Goal: Task Accomplishment & Management: Manage account settings

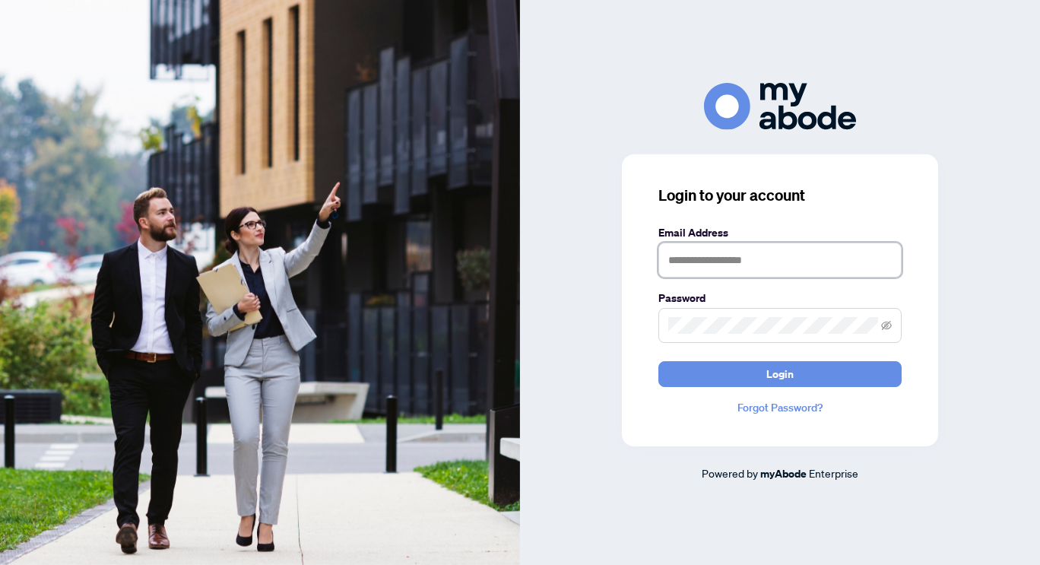
click at [714, 264] on input "text" at bounding box center [779, 259] width 243 height 35
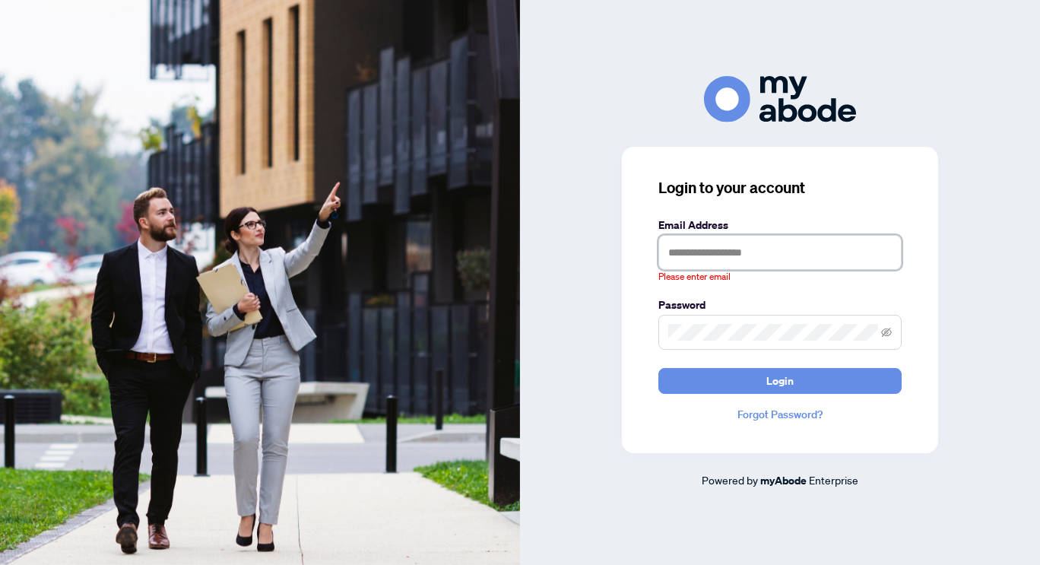
type input "**********"
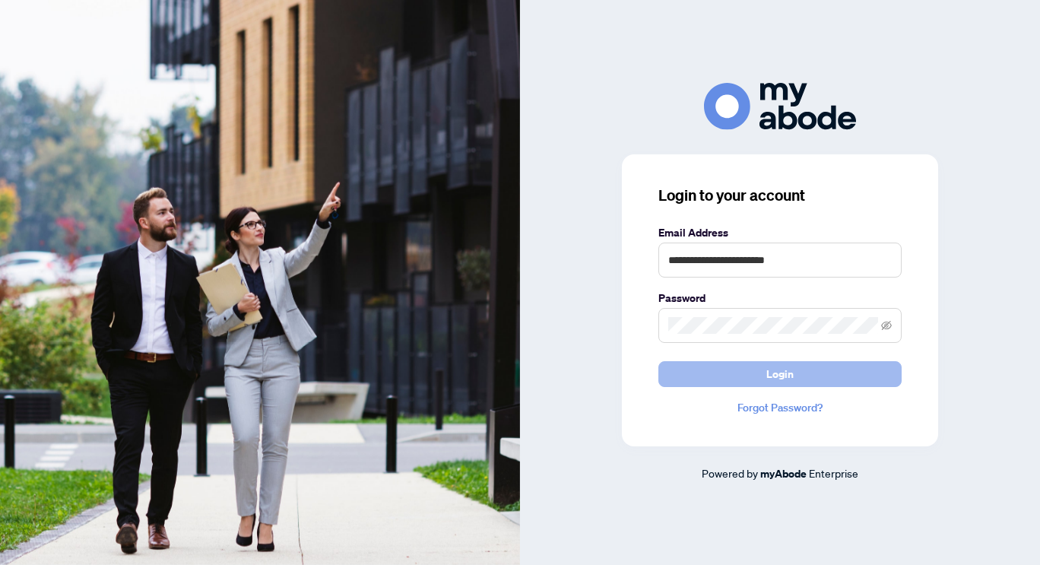
click at [707, 374] on button "Login" at bounding box center [779, 374] width 243 height 26
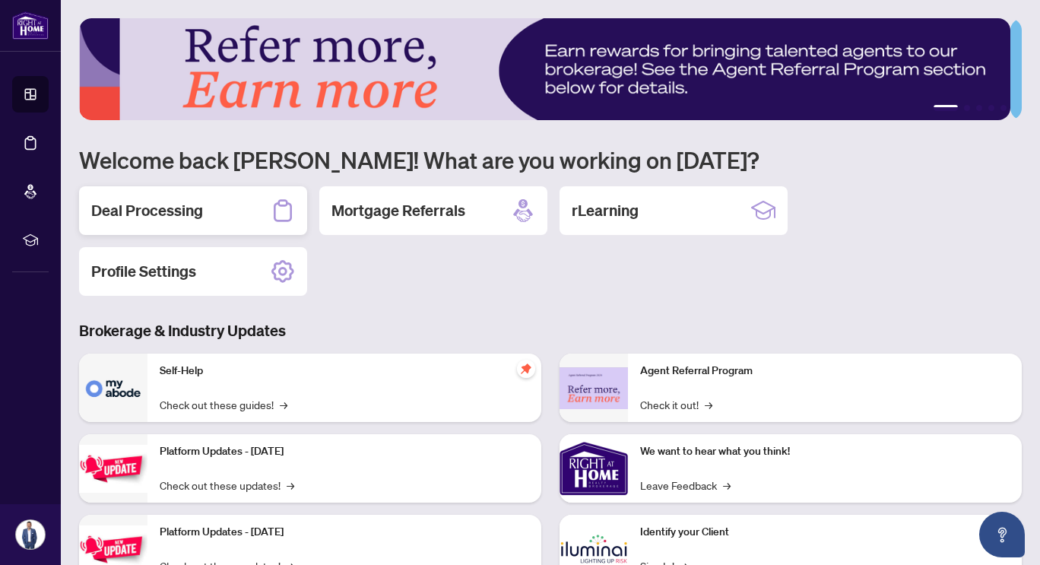
click at [189, 220] on h2 "Deal Processing" at bounding box center [147, 210] width 112 height 21
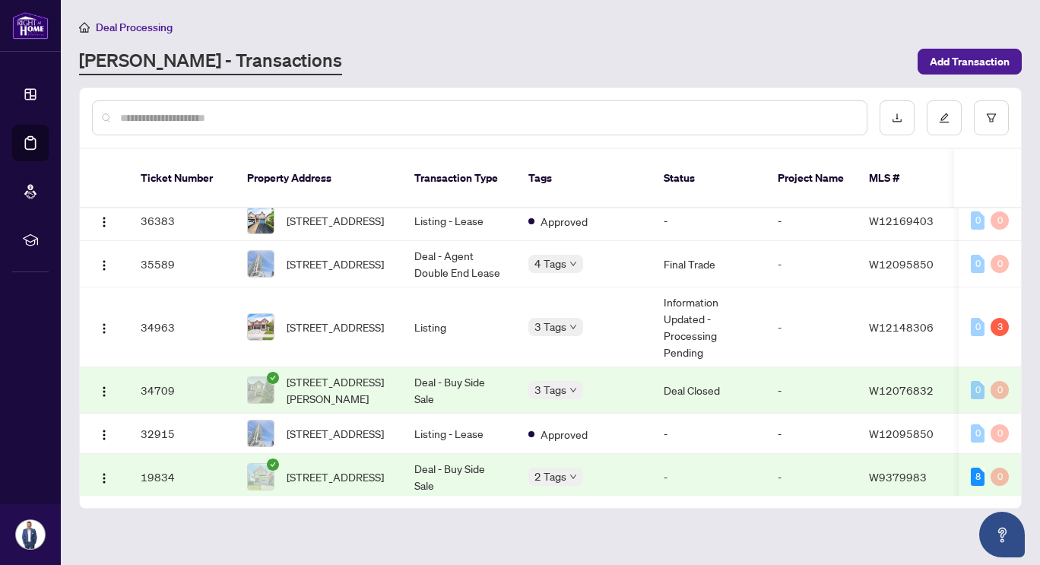
scroll to position [467, 0]
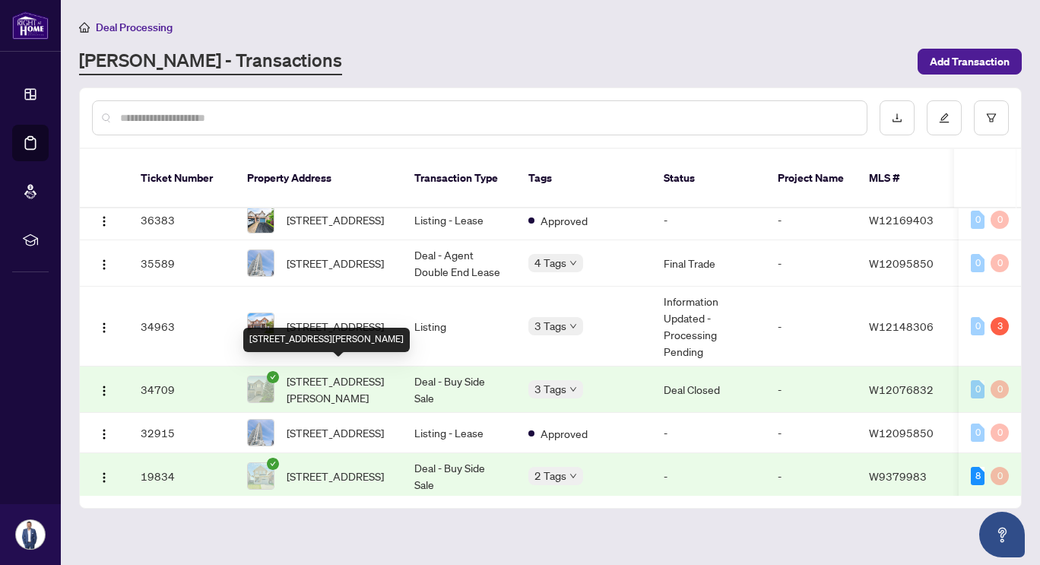
click at [314, 372] on span "[STREET_ADDRESS][PERSON_NAME]" at bounding box center [338, 388] width 103 height 33
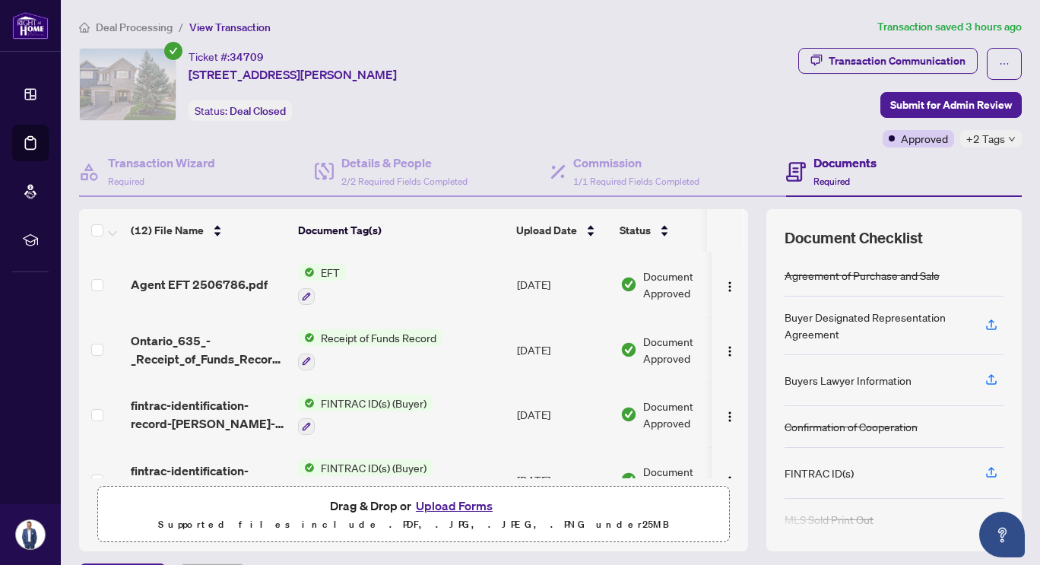
click at [322, 268] on span "EFT" at bounding box center [330, 272] width 31 height 17
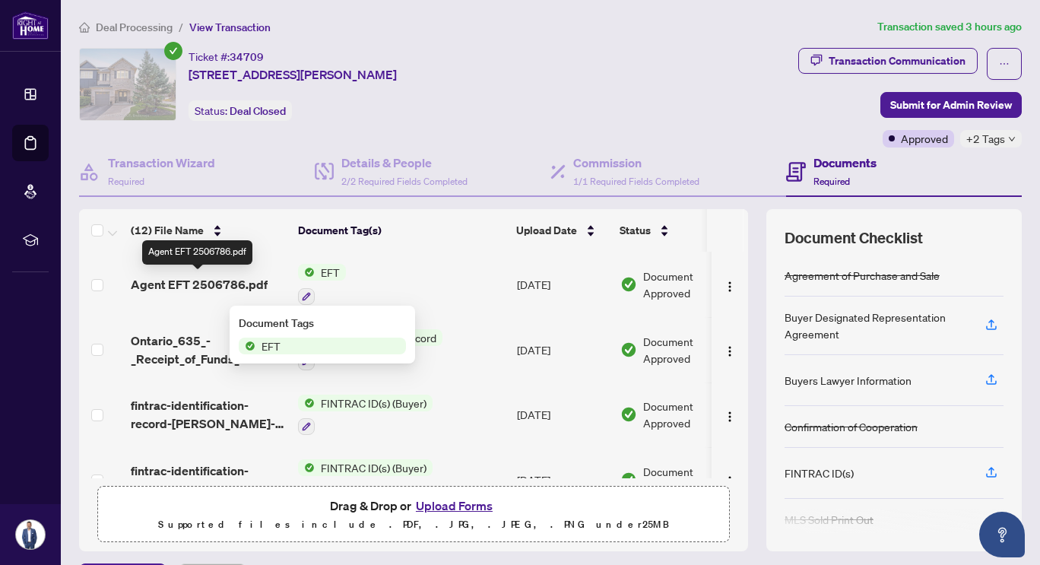
click at [227, 285] on span "Agent EFT 2506786.pdf" at bounding box center [199, 284] width 137 height 18
